Goal: Obtain resource: Download file/media

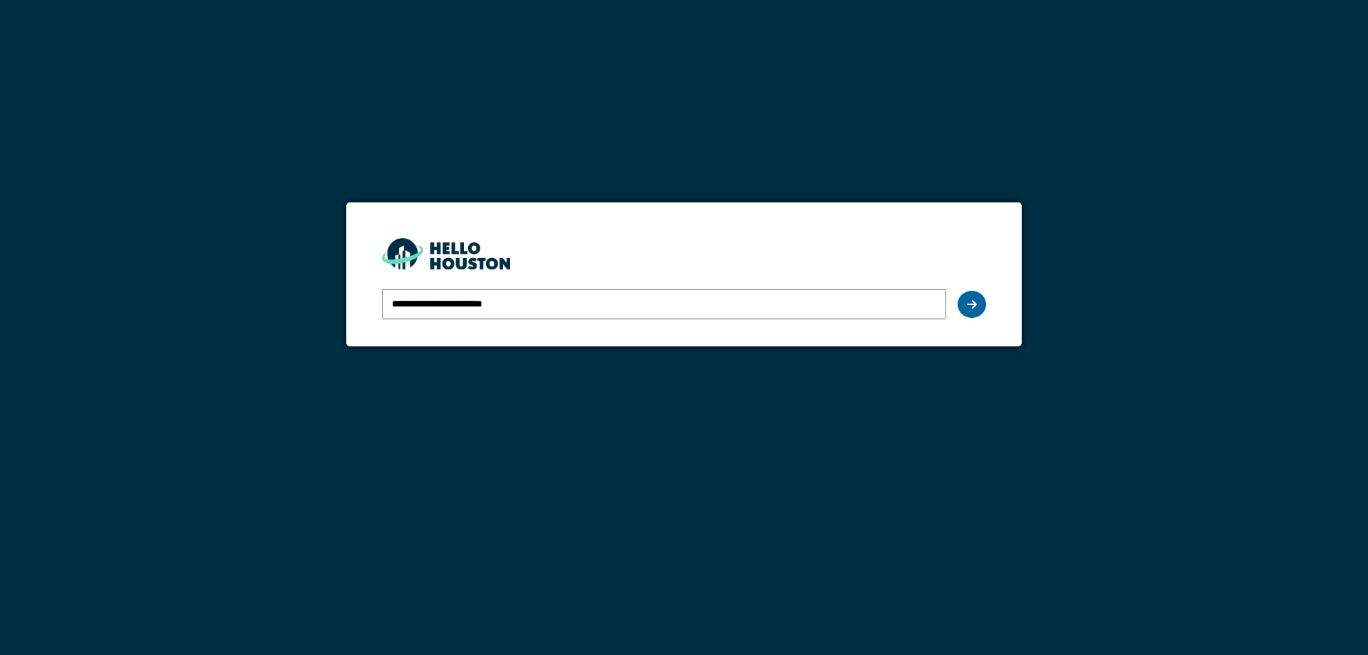
click at [975, 307] on icon at bounding box center [972, 304] width 10 height 11
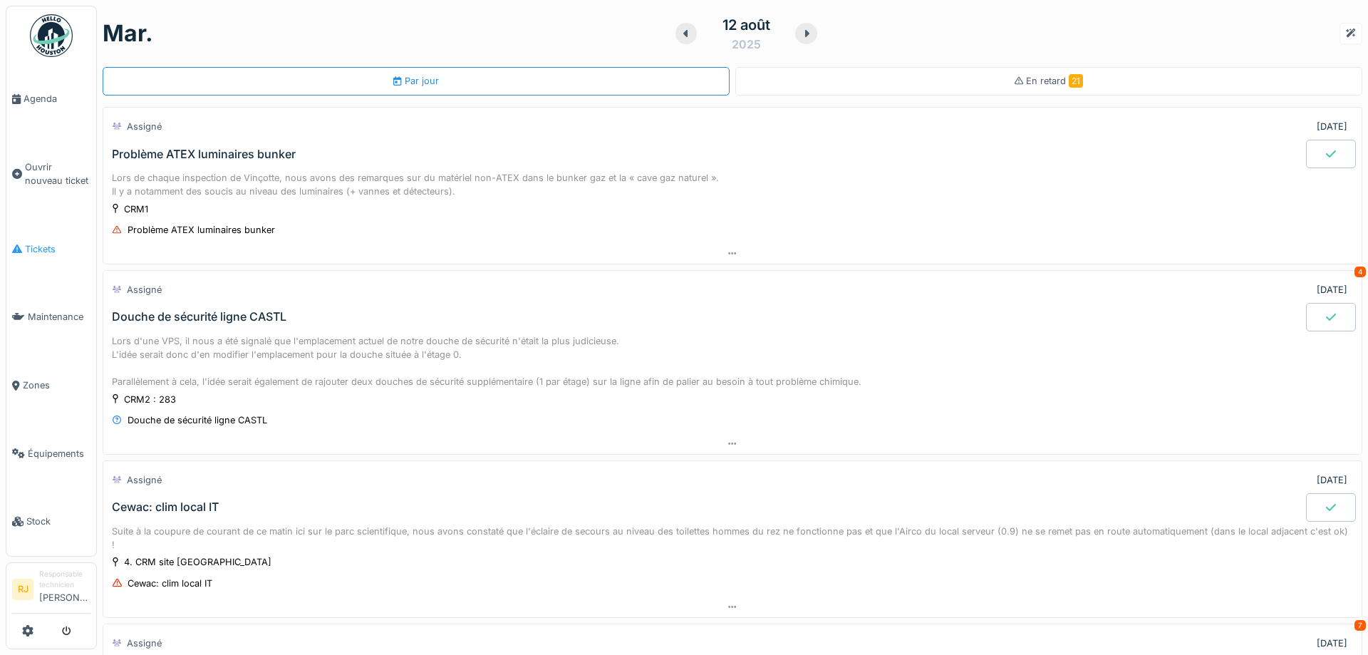
click at [36, 249] on span "Tickets" at bounding box center [58, 249] width 66 height 14
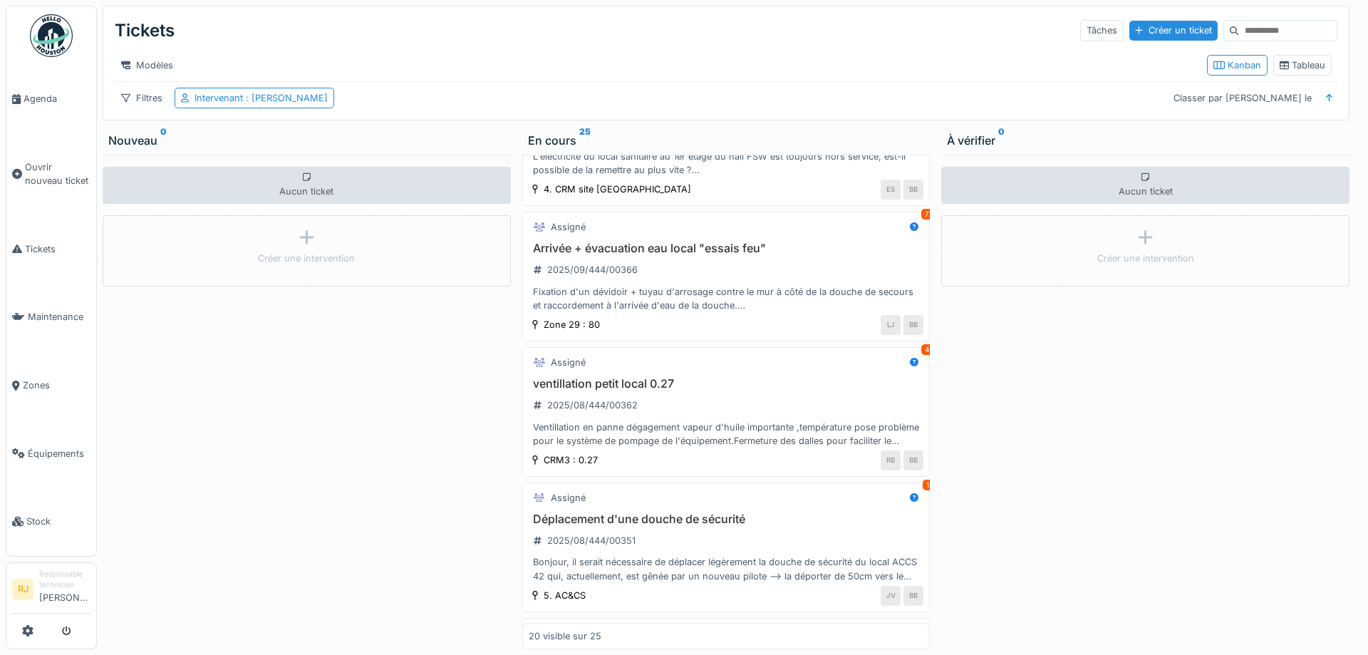
scroll to position [385, 0]
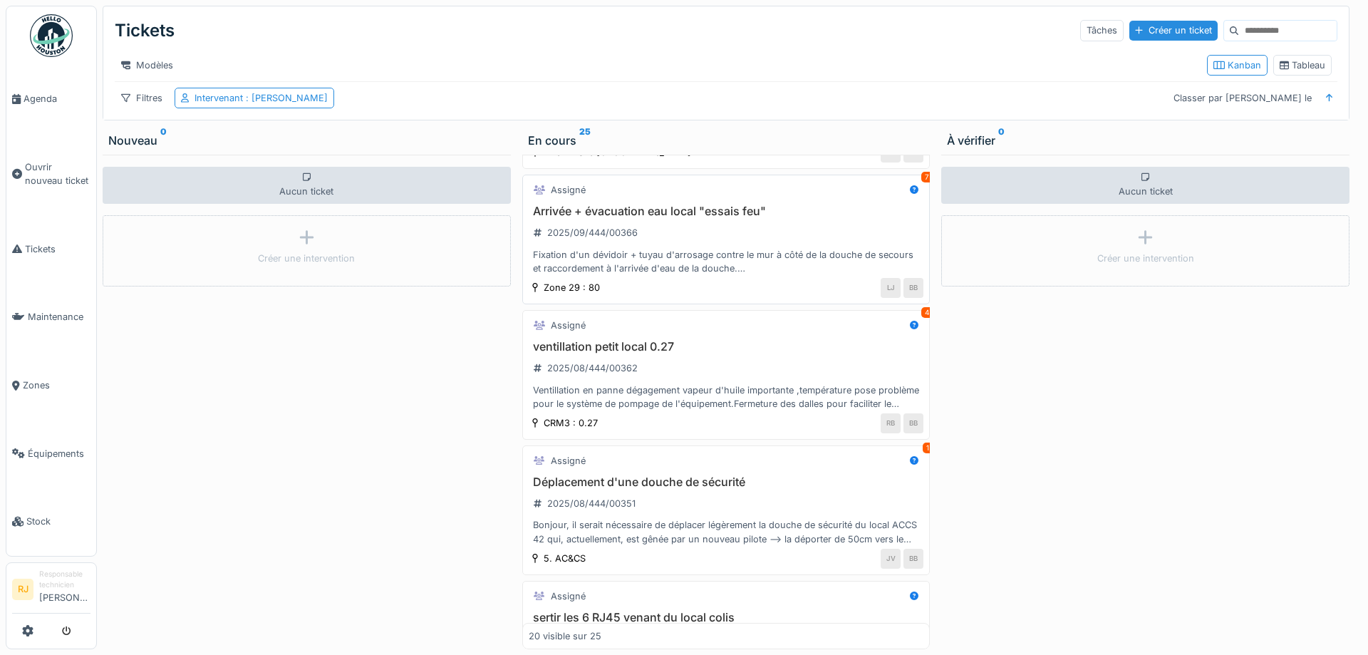
click at [656, 215] on h3 "Arrivée + évacuation eau local "essais feu"" at bounding box center [727, 212] width 396 height 14
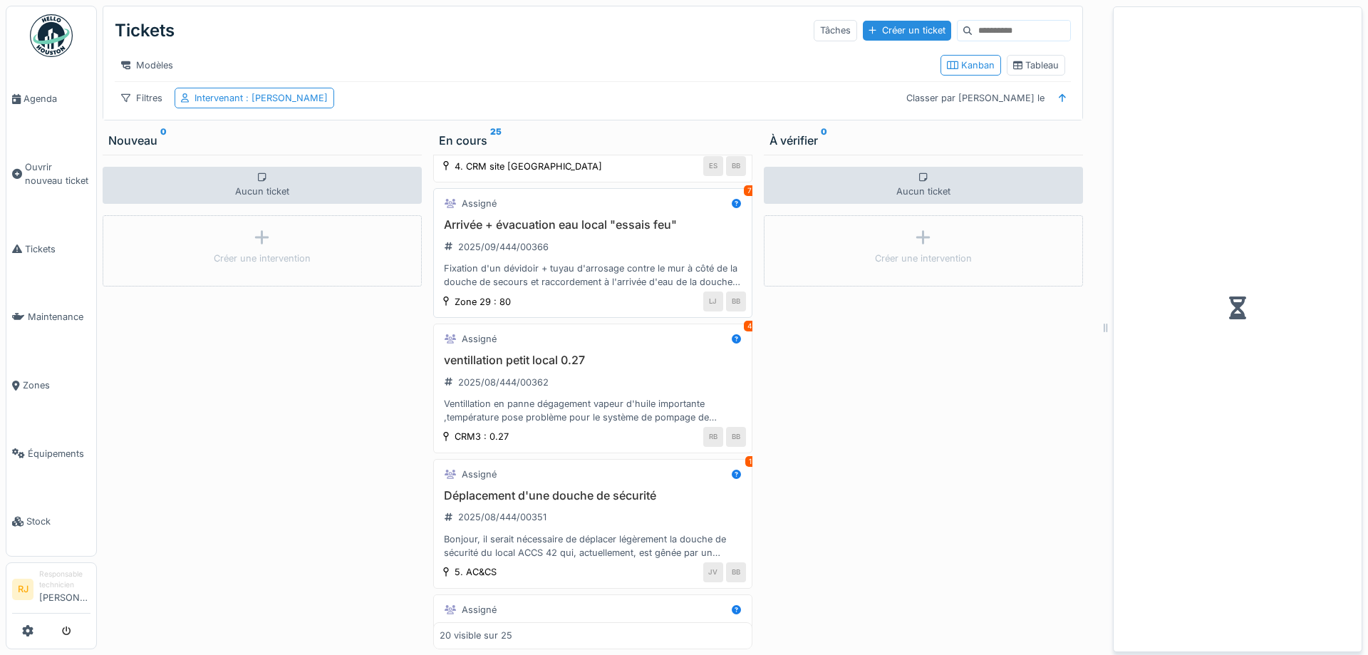
scroll to position [398, 0]
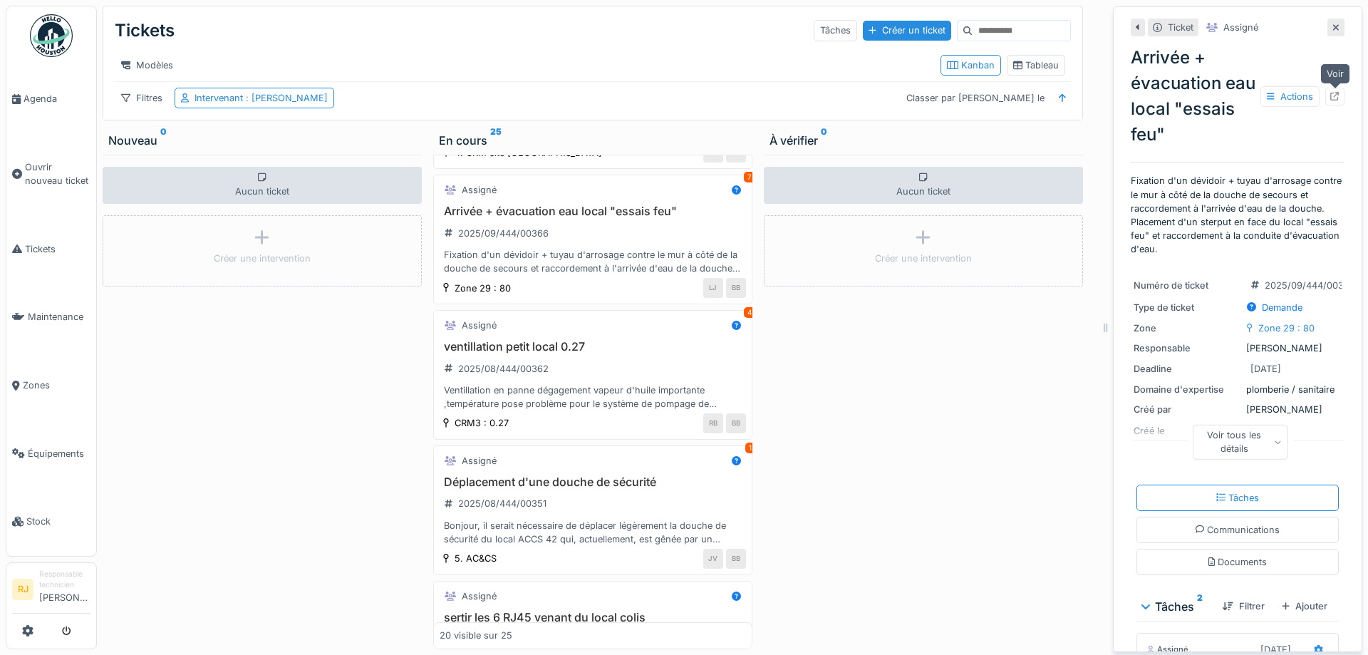
click at [1334, 95] on icon at bounding box center [1335, 96] width 9 height 9
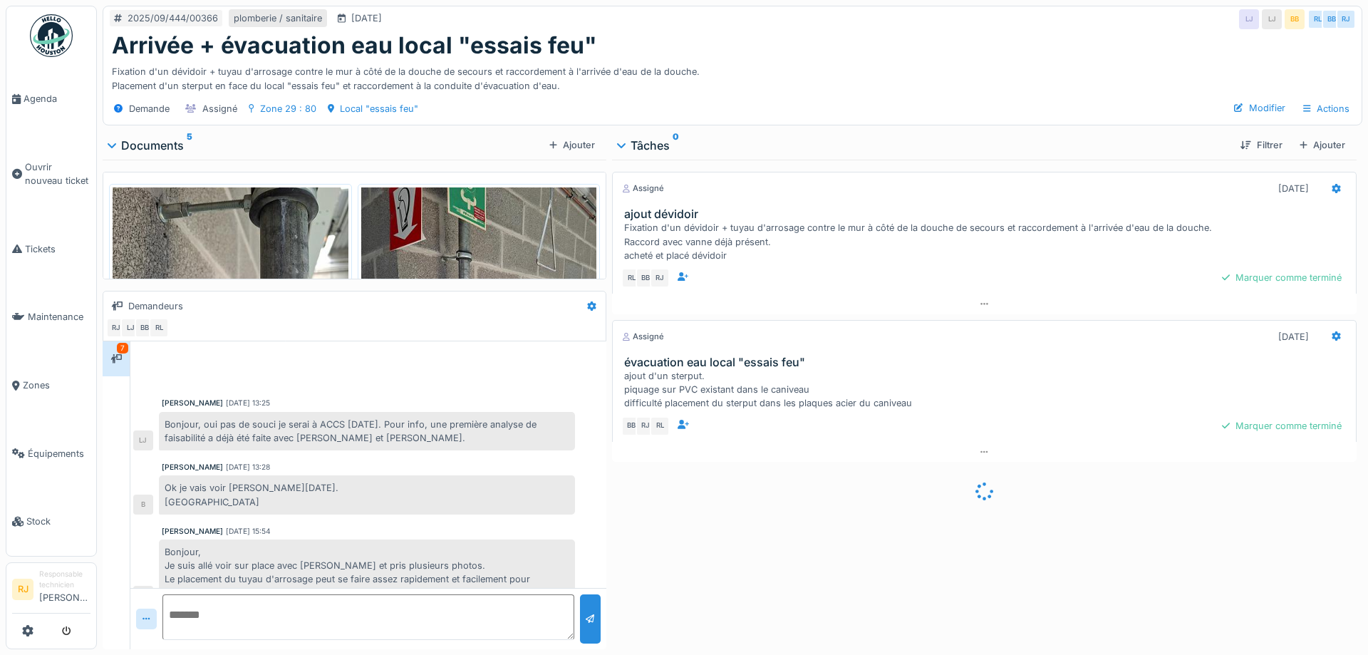
scroll to position [649, 0]
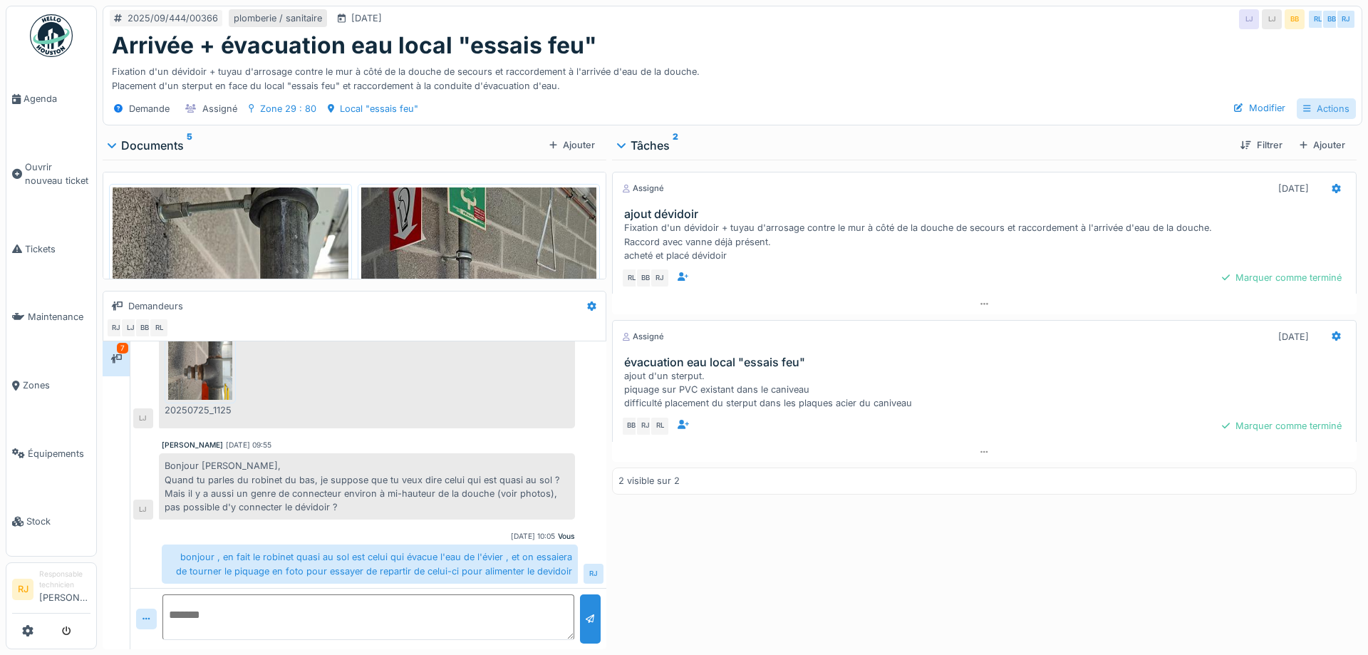
click at [1332, 113] on div "Actions" at bounding box center [1326, 108] width 59 height 21
click at [1274, 185] on div "Bon de travail" at bounding box center [1289, 182] width 128 height 21
click at [1344, 105] on div "Actions" at bounding box center [1326, 108] width 59 height 21
click at [1304, 135] on div "Rapport d'intervention" at bounding box center [1289, 140] width 128 height 21
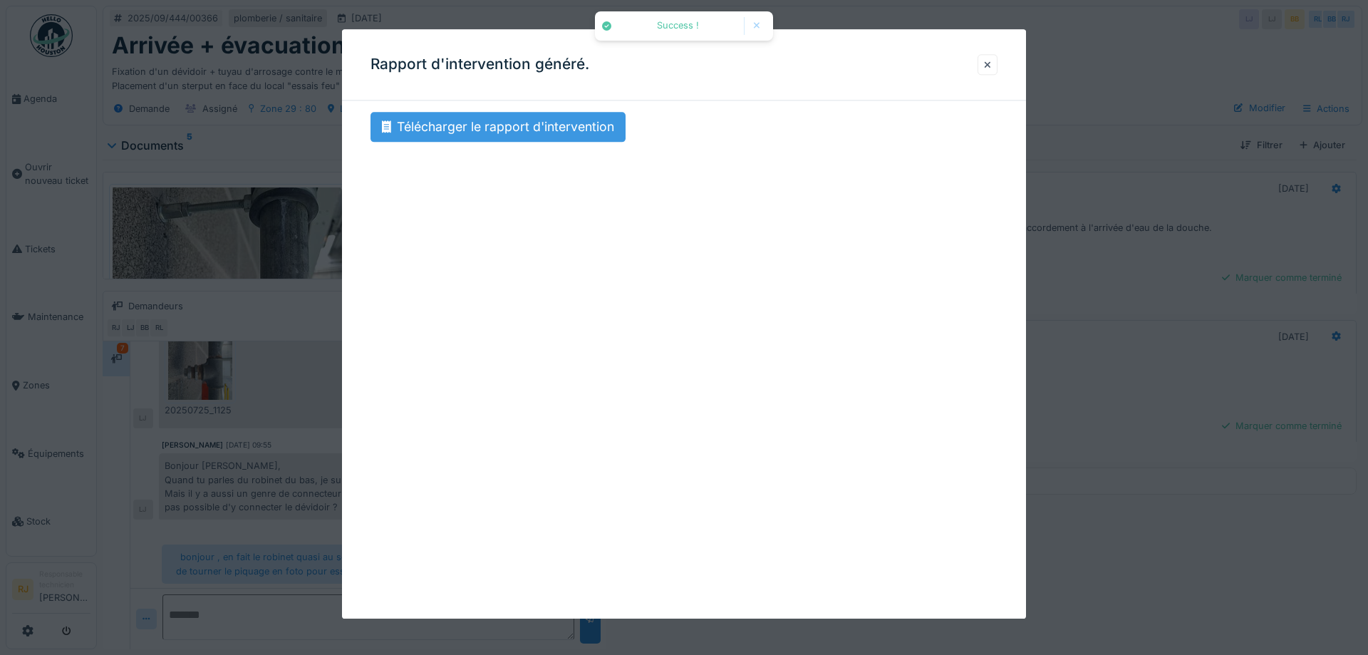
click at [596, 122] on div "Télécharger le rapport d'intervention" at bounding box center [498, 127] width 255 height 30
